Goal: Find specific page/section: Find specific page/section

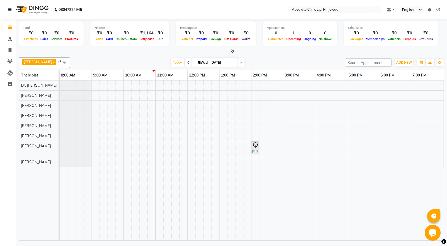
click at [187, 61] on icon at bounding box center [188, 62] width 2 height 3
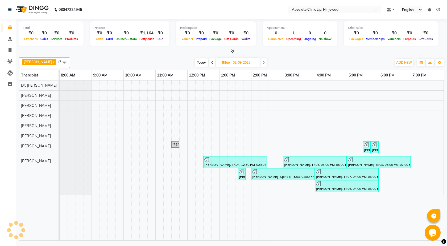
scroll to position [0, 31]
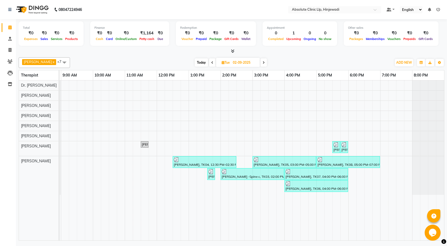
click at [209, 63] on span at bounding box center [212, 62] width 6 height 8
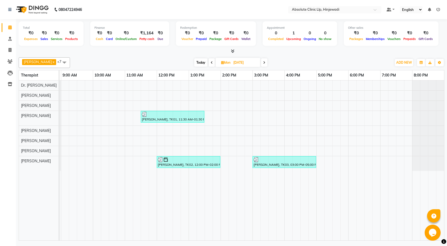
click at [211, 63] on icon at bounding box center [212, 62] width 2 height 3
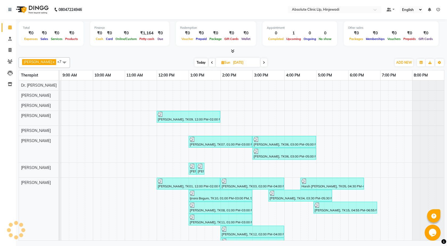
click at [211, 63] on icon at bounding box center [212, 62] width 2 height 3
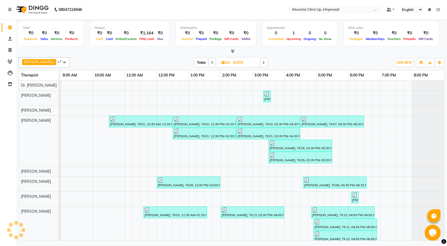
click at [211, 63] on icon at bounding box center [212, 62] width 2 height 3
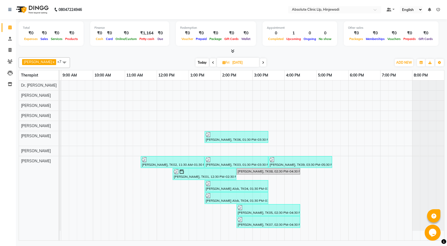
click at [210, 63] on span at bounding box center [213, 62] width 6 height 8
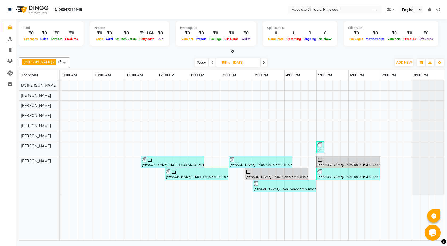
click at [211, 63] on icon at bounding box center [212, 62] width 2 height 3
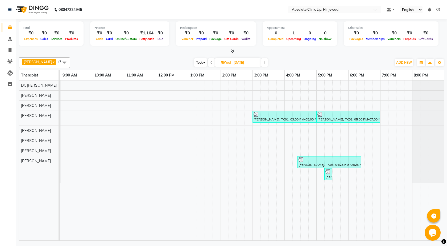
click at [210, 62] on icon at bounding box center [211, 62] width 2 height 3
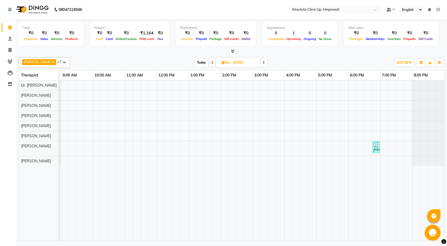
click at [261, 61] on span at bounding box center [264, 62] width 6 height 8
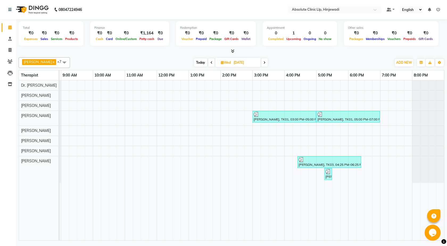
click at [210, 61] on icon at bounding box center [211, 62] width 2 height 3
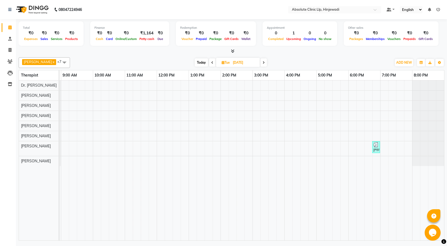
click at [209, 61] on span at bounding box center [212, 62] width 6 height 8
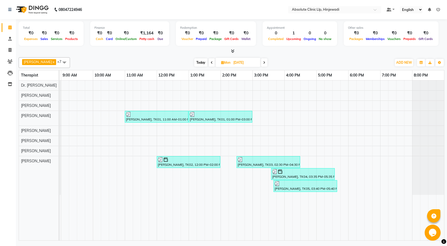
click at [211, 61] on icon at bounding box center [212, 62] width 2 height 3
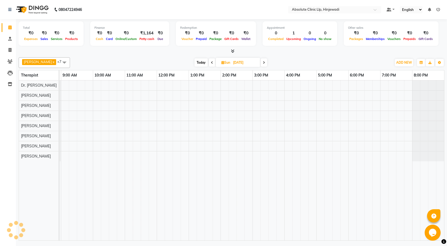
click at [211, 61] on icon at bounding box center [212, 62] width 2 height 3
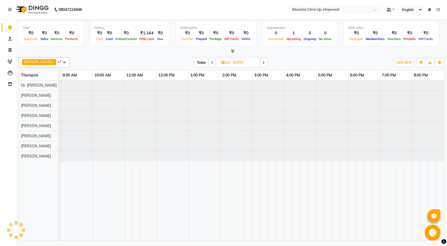
scroll to position [0, 0]
click at [211, 63] on icon at bounding box center [212, 62] width 2 height 3
click at [210, 63] on span at bounding box center [213, 62] width 6 height 8
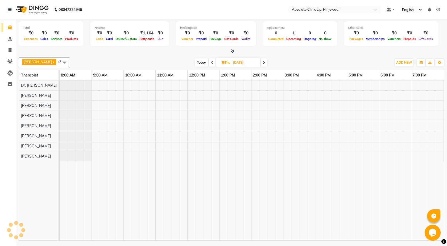
scroll to position [0, 31]
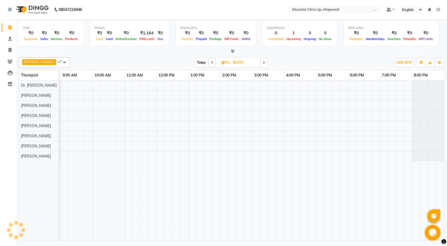
click at [211, 63] on icon at bounding box center [212, 62] width 2 height 3
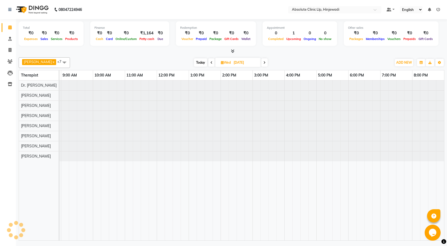
type input "[DATE]"
